Goal: Navigation & Orientation: Find specific page/section

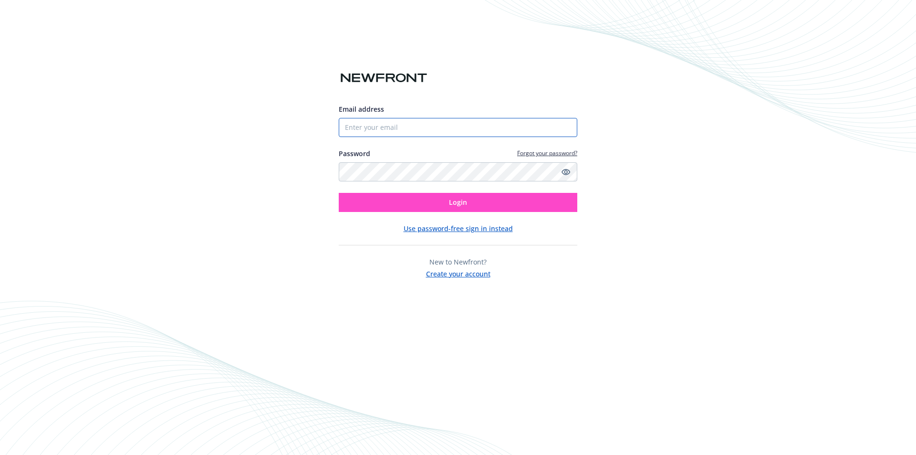
type input "[EMAIL_ADDRESS][DOMAIN_NAME]"
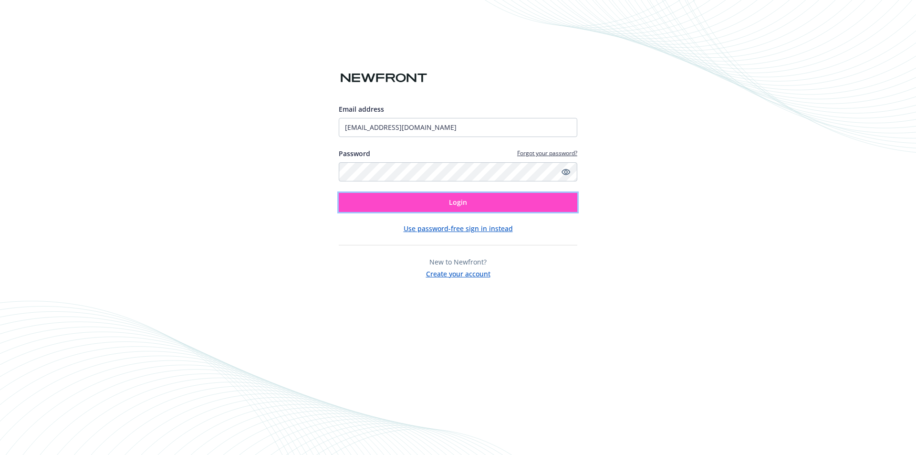
click at [450, 201] on span "Login" at bounding box center [458, 202] width 18 height 9
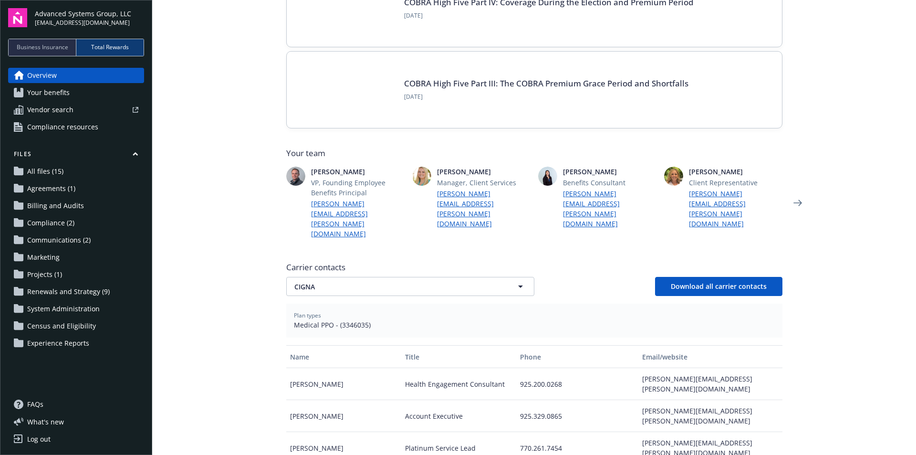
scroll to position [143, 0]
